Goal: Task Accomplishment & Management: Manage account settings

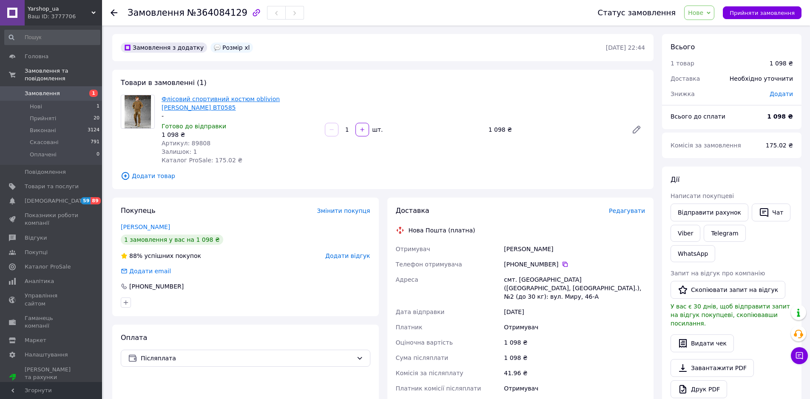
click at [218, 99] on link "Флісовий спортивний костюм oblivion [PERSON_NAME] ВТ0585" at bounding box center [220, 103] width 118 height 15
click at [196, 139] on div "Флісовий спортивний костюм oblivion [PERSON_NAME] ВТ0585 - Готово до відправки …" at bounding box center [239, 129] width 163 height 73
click at [196, 141] on span "Артикул: 89808" at bounding box center [185, 143] width 49 height 7
click at [684, 234] on link "Viber" at bounding box center [685, 233] width 30 height 17
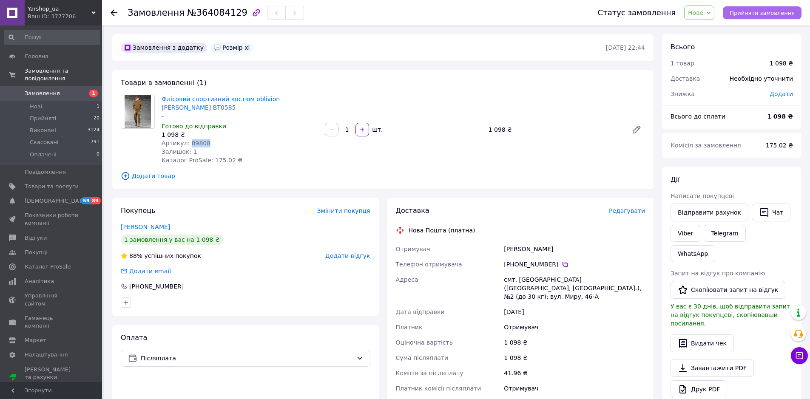
click at [754, 10] on span "Прийняти замовлення" at bounding box center [761, 13] width 65 height 6
click at [54, 183] on span "Товари та послуги" at bounding box center [52, 187] width 54 height 8
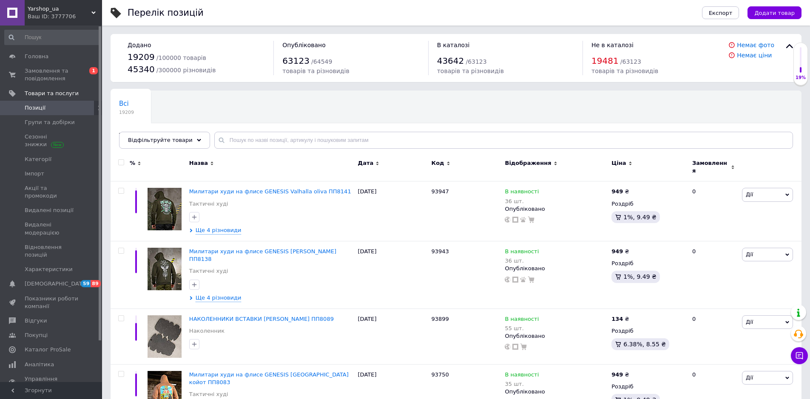
drag, startPoint x: 240, startPoint y: 124, endPoint x: 238, endPoint y: 133, distance: 8.7
click at [239, 126] on div "Всі 19209 Товари з проблемними р... 980 Ok Відфільтровано... Зберегти" at bounding box center [455, 124] width 691 height 70
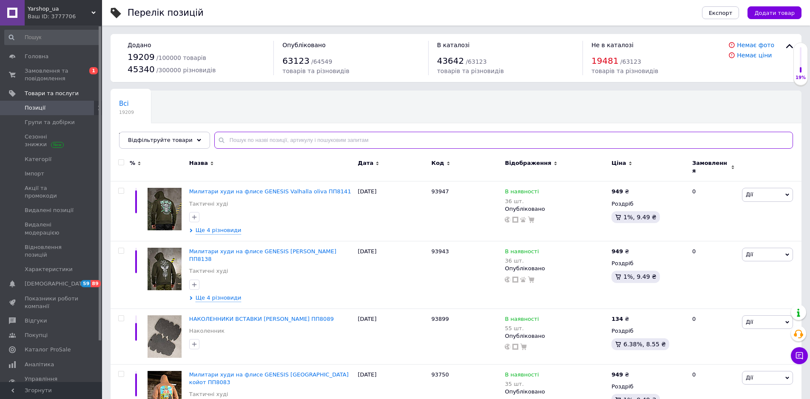
click at [238, 133] on input "text" at bounding box center [503, 140] width 578 height 17
paste input "89808"
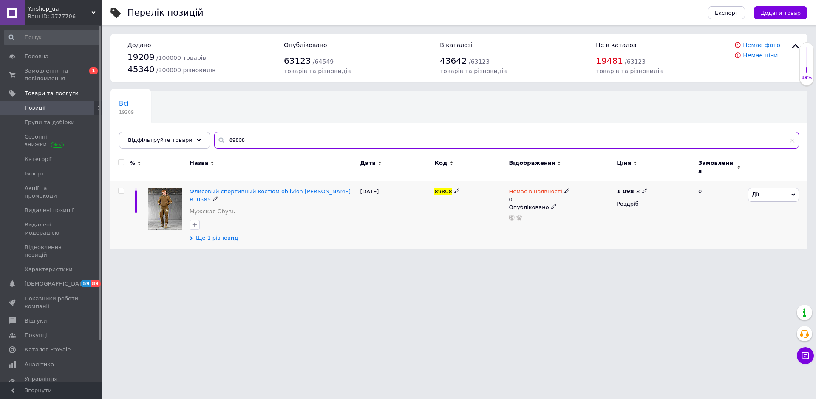
type input "89808"
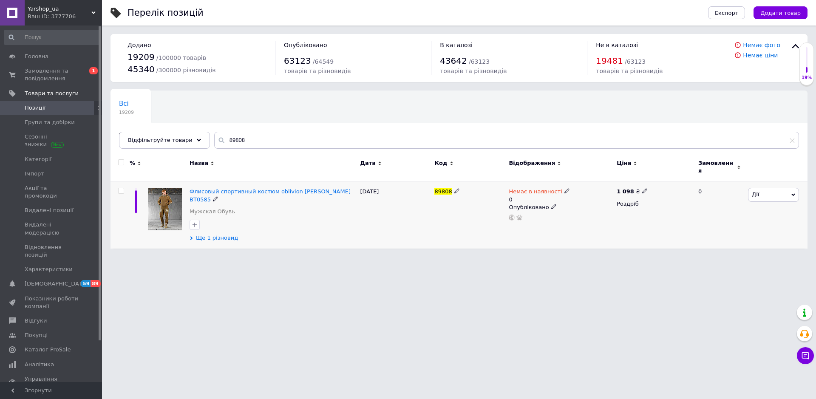
click at [756, 191] on span "Дії" at bounding box center [755, 194] width 7 height 6
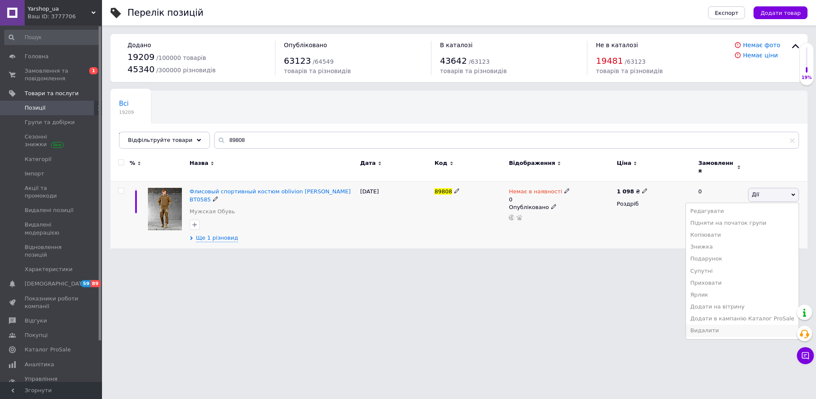
click at [717, 330] on li "Видалити" at bounding box center [742, 331] width 113 height 12
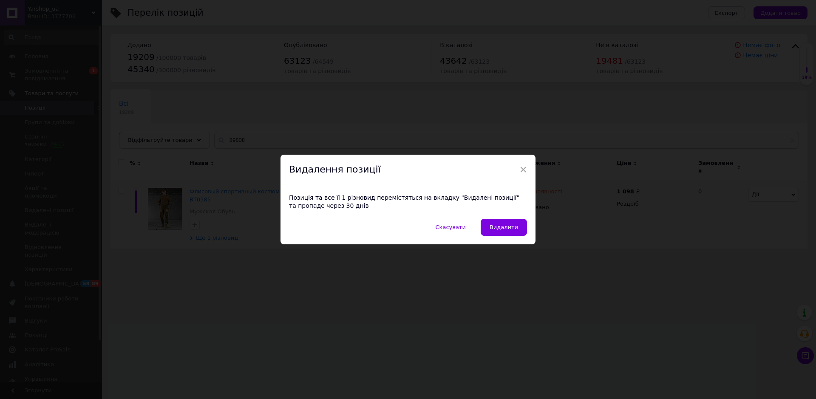
click at [509, 229] on span "Видалити" at bounding box center [504, 227] width 28 height 6
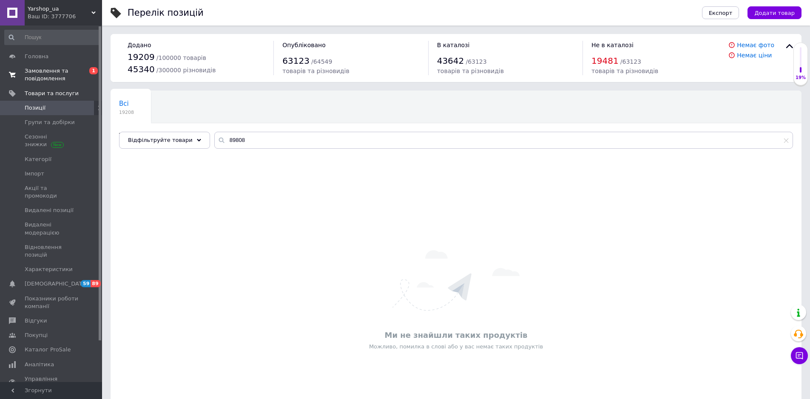
click at [40, 76] on span "Замовлення та повідомлення" at bounding box center [52, 74] width 54 height 15
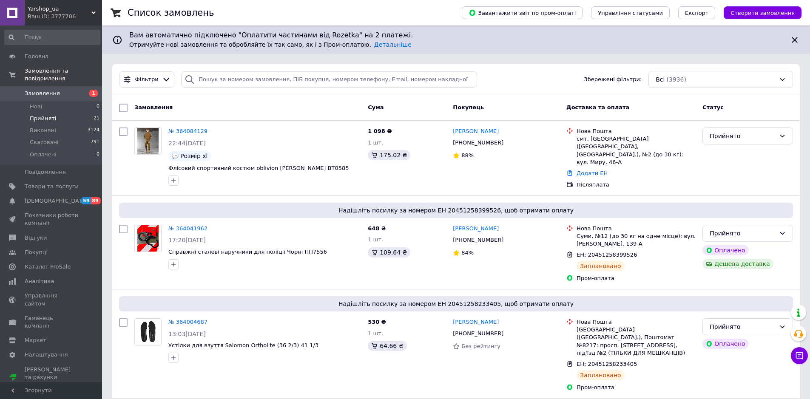
click at [43, 115] on span "Прийняті" at bounding box center [43, 119] width 26 height 8
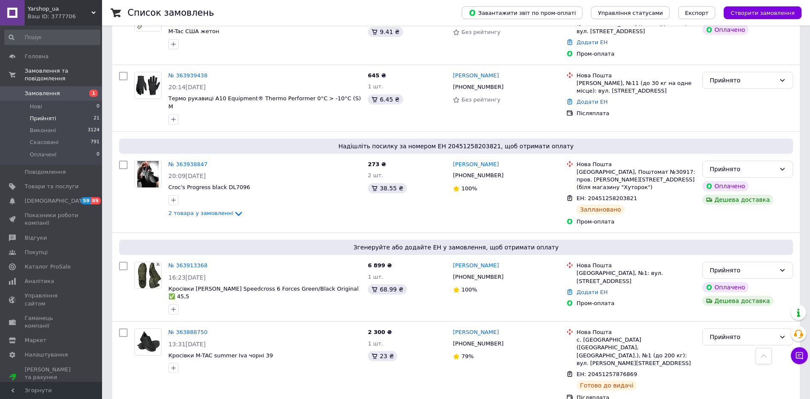
scroll to position [637, 0]
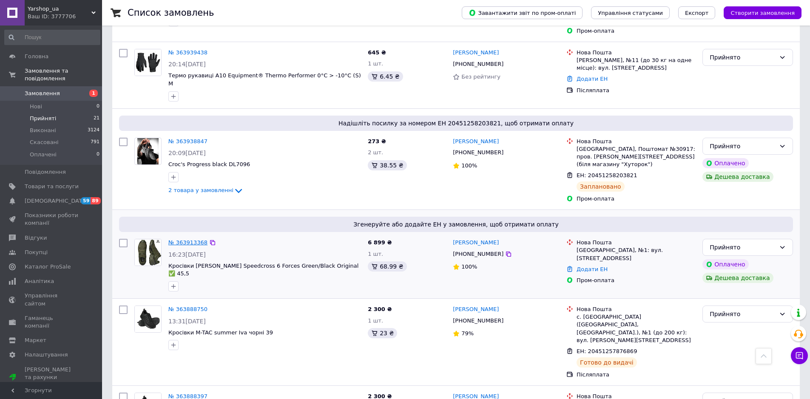
click at [185, 239] on link "№ 363913368" at bounding box center [187, 242] width 39 height 6
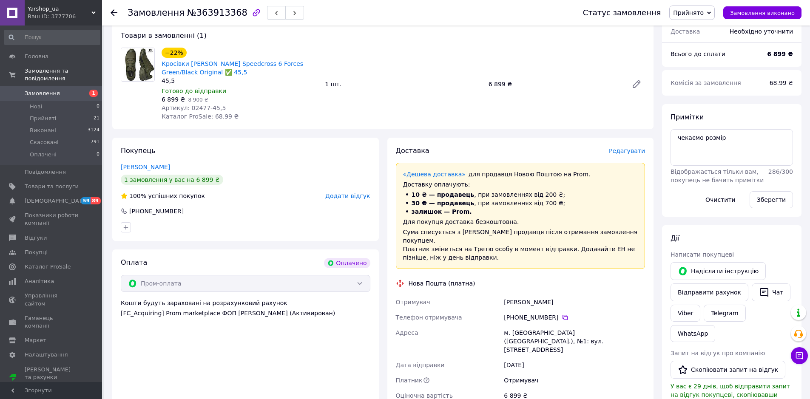
scroll to position [85, 0]
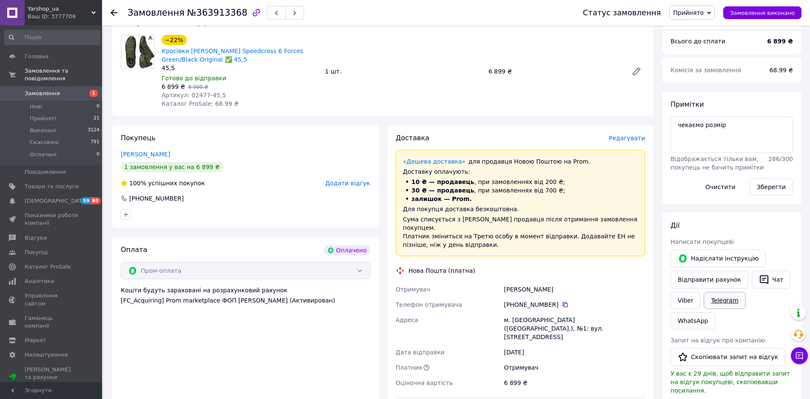
click at [716, 301] on link "Telegram" at bounding box center [724, 300] width 42 height 17
